Goal: Book appointment/travel/reservation

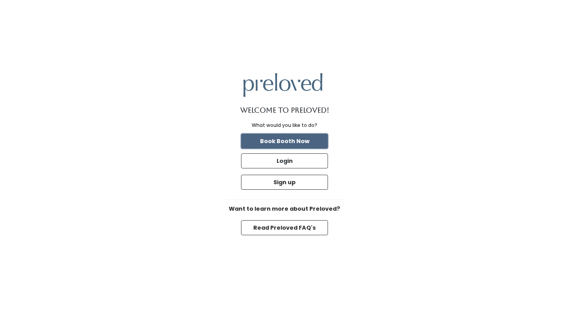
click at [303, 139] on button "Book Booth Now" at bounding box center [284, 141] width 87 height 15
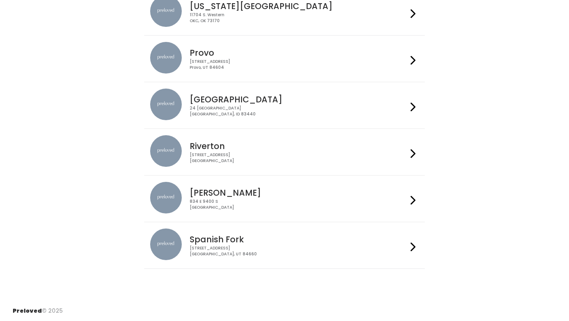
scroll to position [231, 0]
click at [275, 68] on div "[STREET_ADDRESS]" at bounding box center [298, 64] width 217 height 11
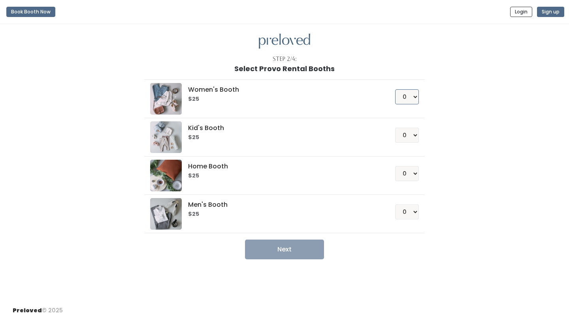
click at [412, 101] on select "0 1 2 3 4" at bounding box center [407, 96] width 24 height 15
select select "1"
click at [395, 89] on select "0 1 2 3 4" at bounding box center [407, 96] width 24 height 15
click at [281, 250] on button "Next" at bounding box center [284, 250] width 79 height 20
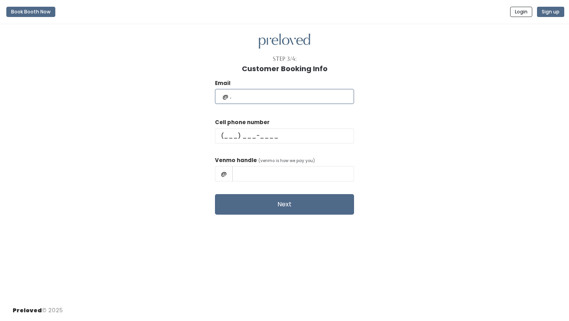
click at [275, 98] on input "text" at bounding box center [284, 96] width 139 height 15
type input "[EMAIL_ADDRESS][DOMAIN_NAME]"
click at [294, 136] on input "text" at bounding box center [284, 135] width 139 height 15
type input "[PHONE_NUMBER]"
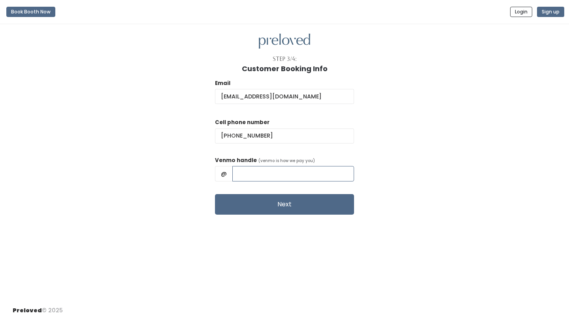
click at [285, 170] on input "text" at bounding box center [293, 173] width 122 height 15
type input "kass_khountham"
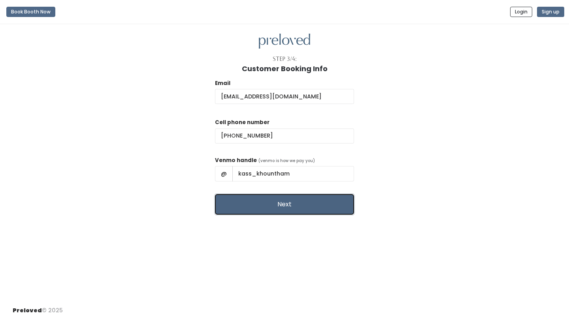
click at [287, 208] on button "Next" at bounding box center [284, 204] width 139 height 21
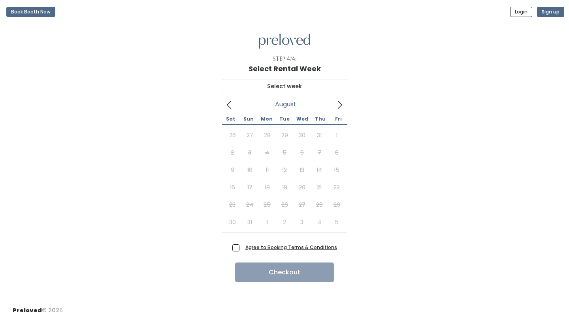
click at [338, 109] on icon at bounding box center [340, 104] width 9 height 9
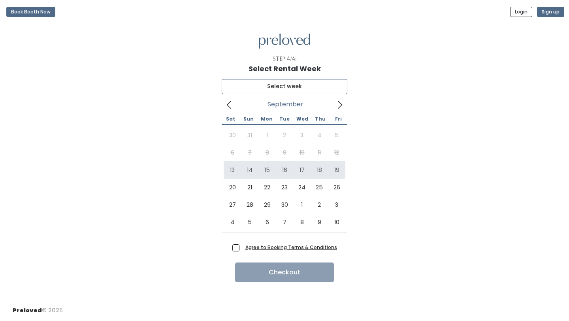
type input "[DATE] to [DATE]"
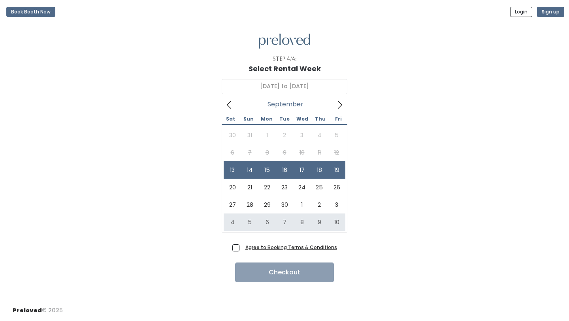
click at [242, 248] on span "Agree to Booking Terms & Conditions" at bounding box center [289, 247] width 95 height 8
click at [242, 248] on input "Agree to Booking Terms & Conditions" at bounding box center [244, 245] width 5 height 5
checkbox input "true"
click at [264, 268] on button "Checkout" at bounding box center [284, 272] width 99 height 20
